Goal: Task Accomplishment & Management: Manage account settings

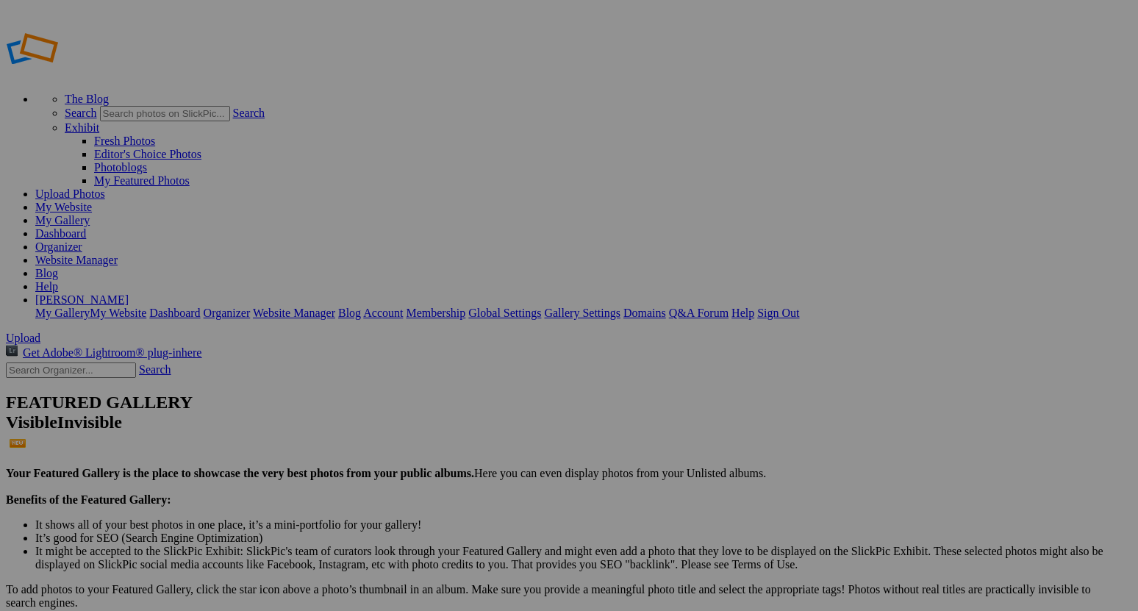
type input "In Print, Trading Cards, and Commercial"
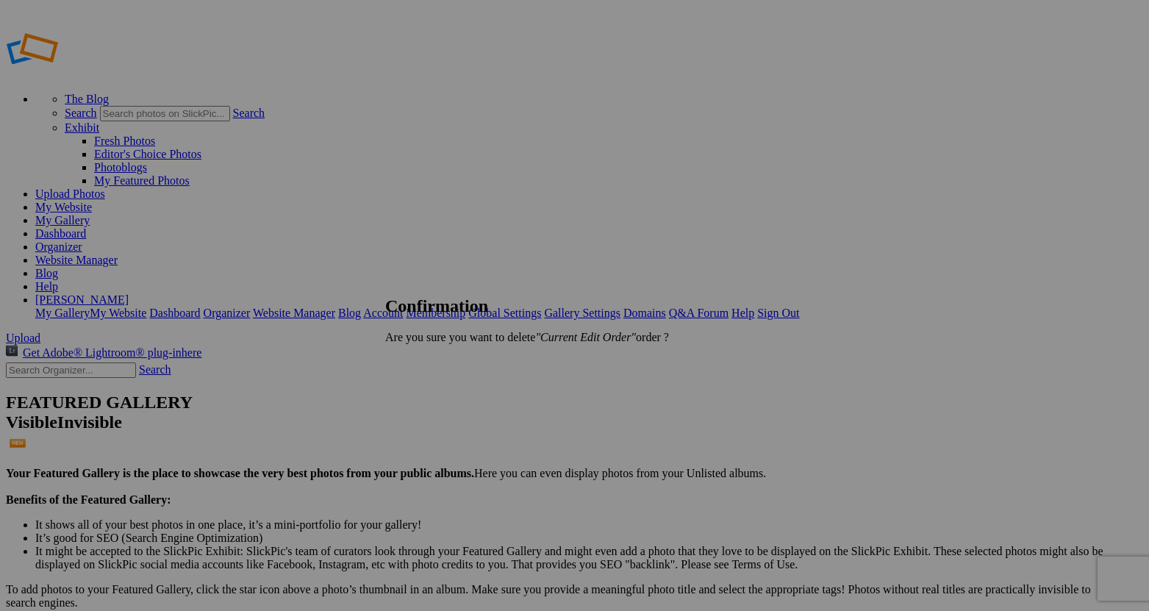
click at [434, 367] on span "OK" at bounding box center [426, 362] width 17 height 12
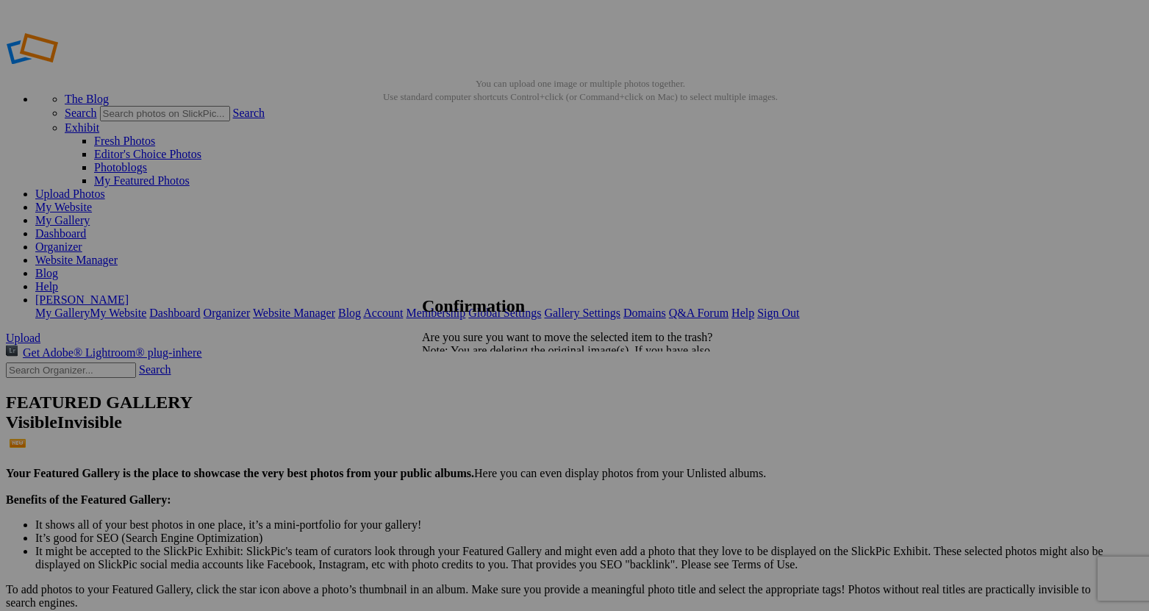
click at [471, 407] on link "Yes" at bounding box center [462, 401] width 17 height 12
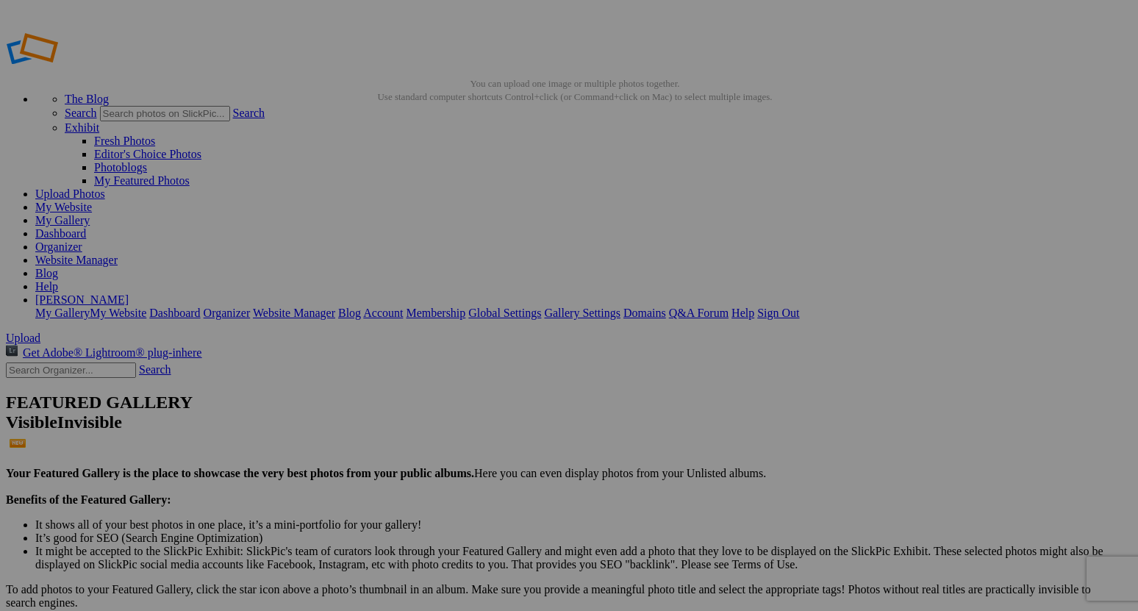
drag, startPoint x: 356, startPoint y: 283, endPoint x: 608, endPoint y: 312, distance: 253.8
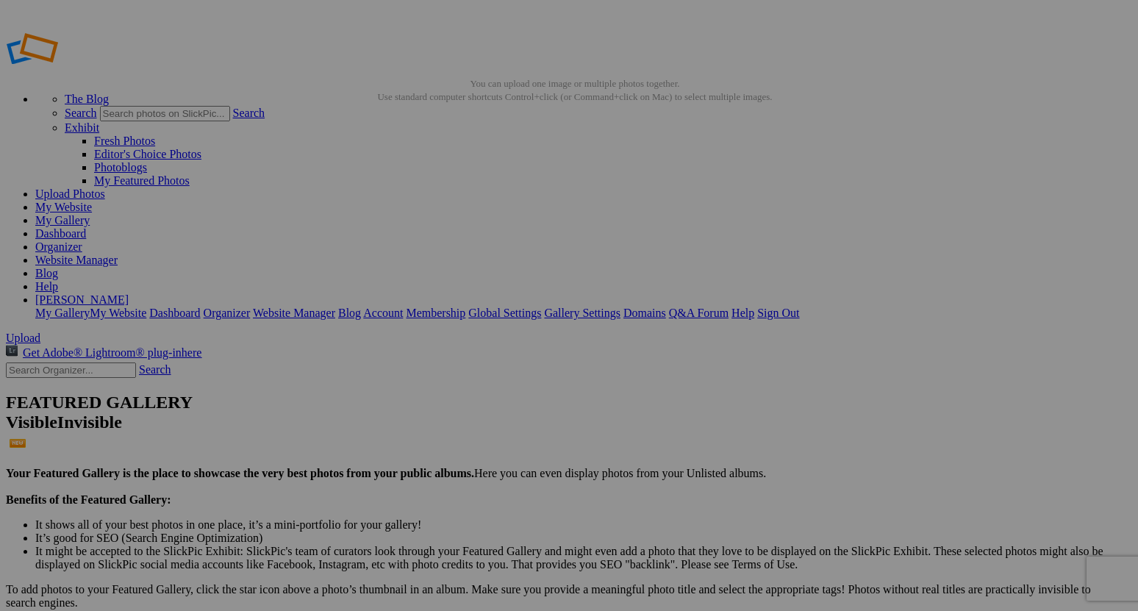
type input "caitlin_clark_book"
type input "caitlin_clark_book_cover"
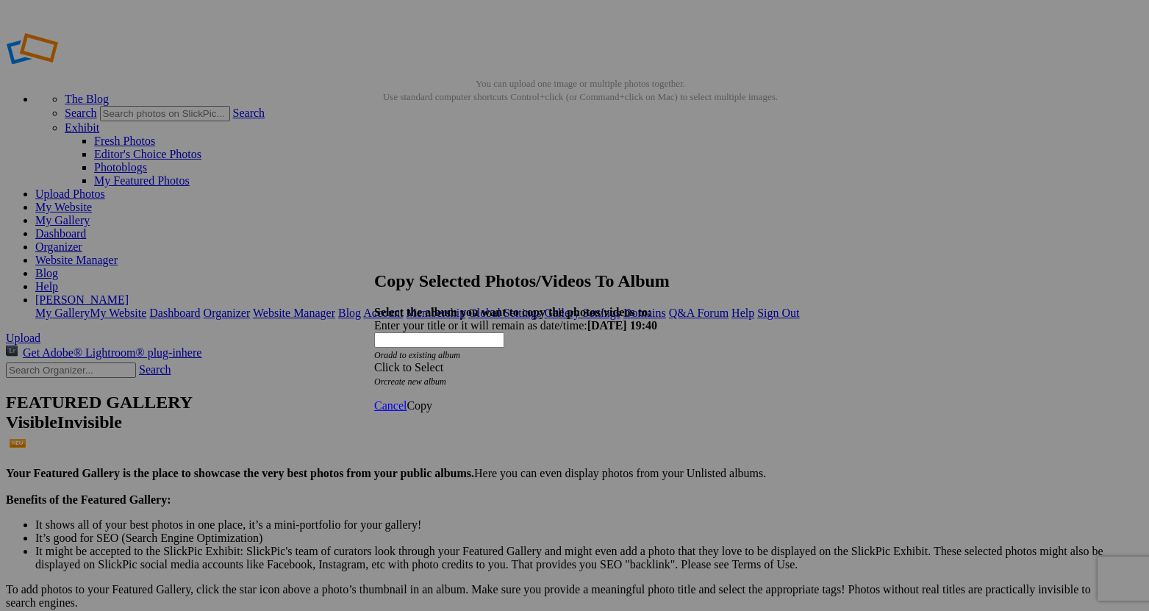
click at [537, 361] on div "Click to Select" at bounding box center [569, 367] width 390 height 13
click at [726, 361] on div "Click to Select Or create new album" at bounding box center [569, 374] width 390 height 26
click at [407, 399] on span "Cancel" at bounding box center [390, 405] width 32 height 12
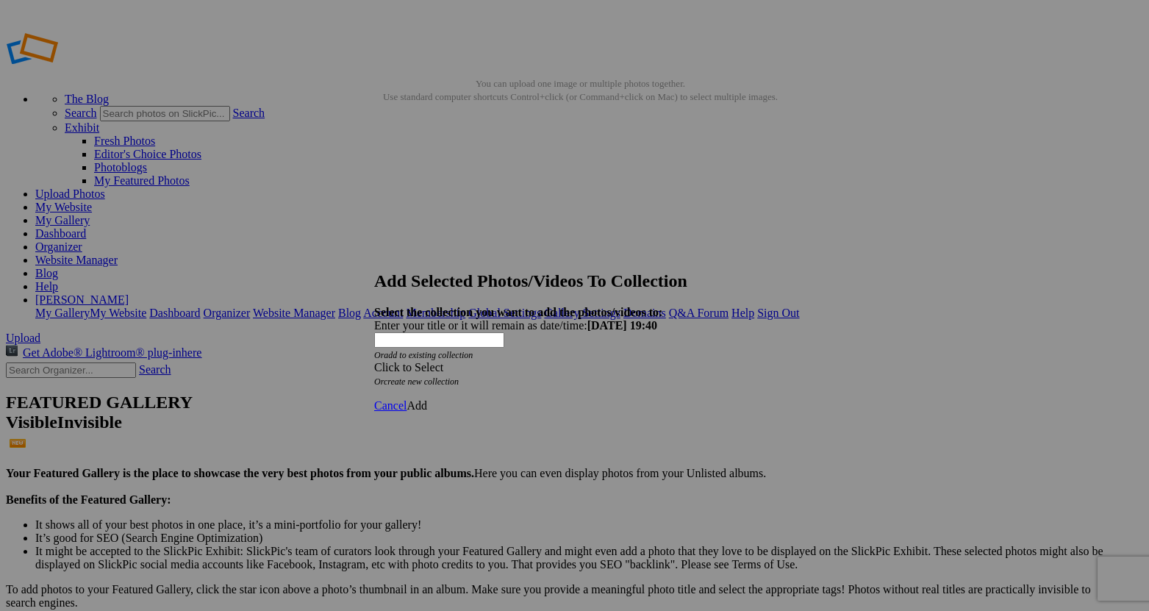
click at [519, 361] on div "Click to Select" at bounding box center [569, 367] width 390 height 13
click at [485, 355] on link "Website homepage" at bounding box center [481, 349] width 89 height 12
click at [427, 399] on span "Add" at bounding box center [417, 405] width 21 height 12
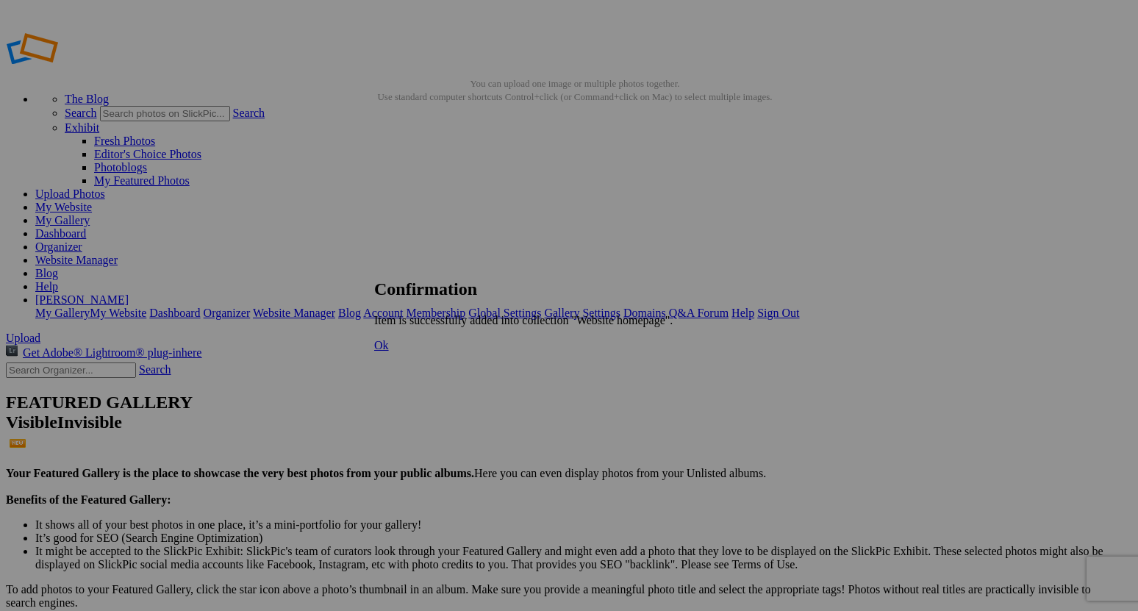
click at [389, 351] on span "Ok" at bounding box center [381, 345] width 15 height 12
